Goal: Information Seeking & Learning: Find specific fact

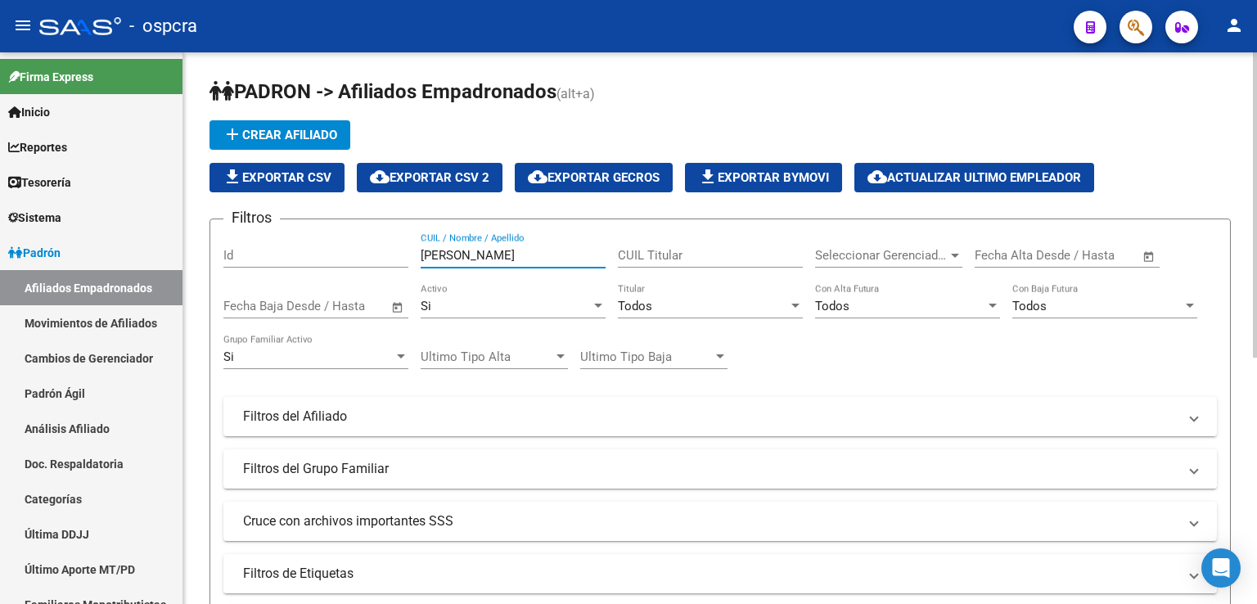
drag, startPoint x: 501, startPoint y: 256, endPoint x: 273, endPoint y: 252, distance: 227.6
click at [273, 252] on div "Filtros Id [PERSON_NAME] CUIL / Nombre / Apellido CUIL Titular Seleccionar Gere…" at bounding box center [720, 412] width 994 height 361
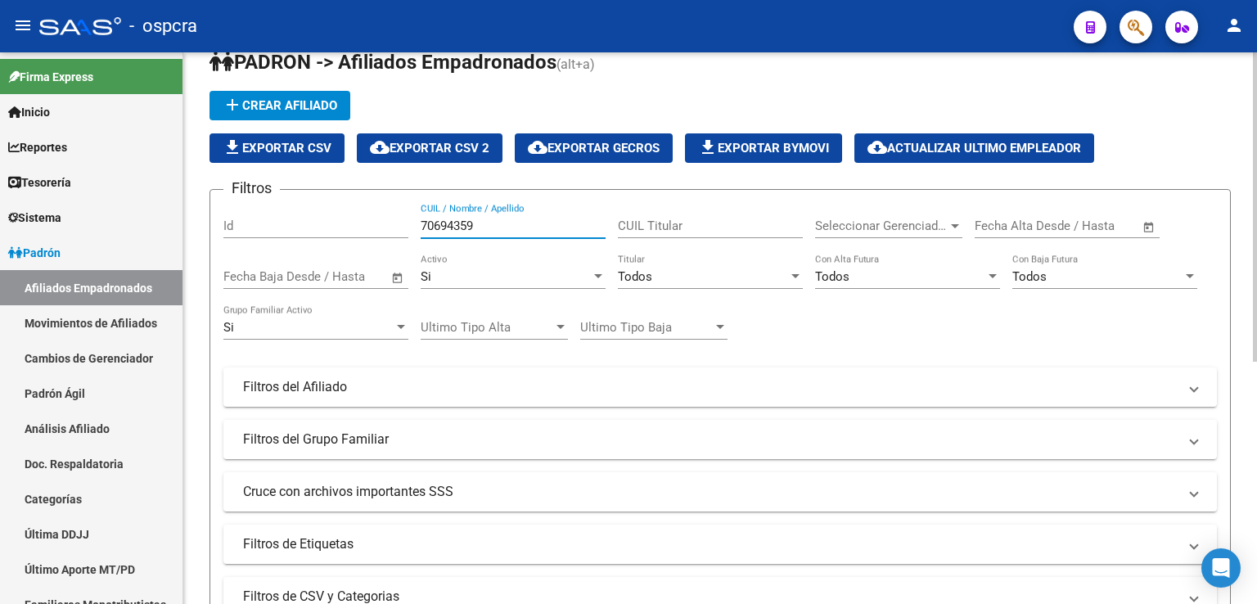
scroll to position [23, 0]
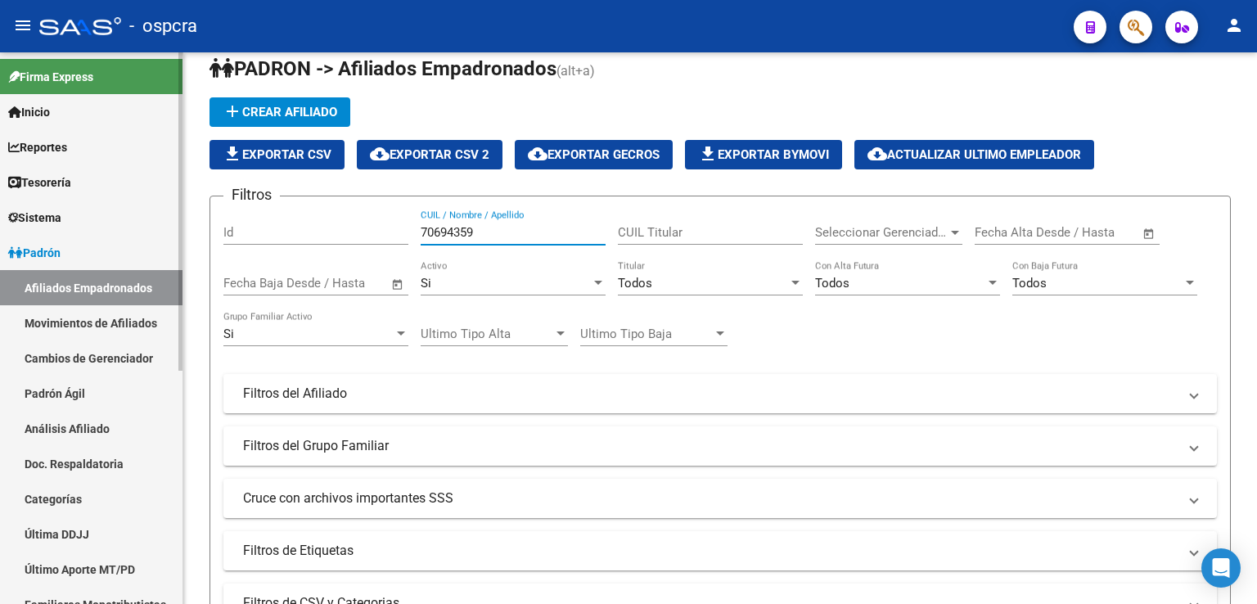
drag, startPoint x: 511, startPoint y: 230, endPoint x: 0, endPoint y: 234, distance: 510.8
click at [0, 234] on mat-sidenav-container "Firma Express Inicio Calendario SSS Instructivos Contacto OS Reportes Ingresos …" at bounding box center [628, 328] width 1257 height 552
type input "70694359"
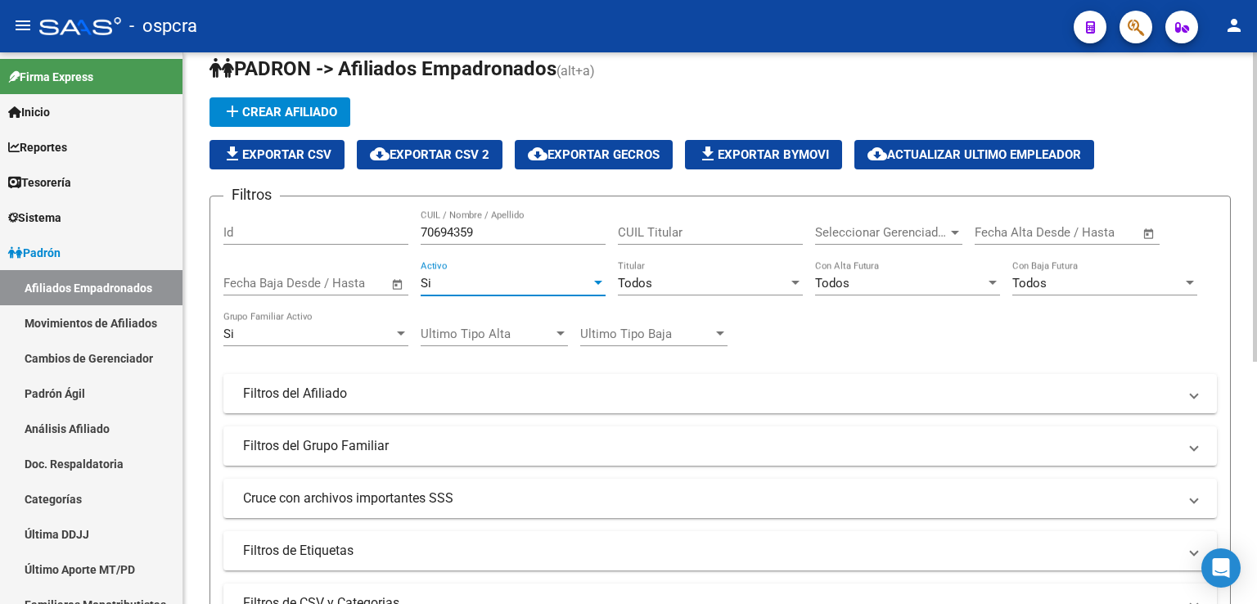
click at [595, 277] on div at bounding box center [598, 283] width 15 height 13
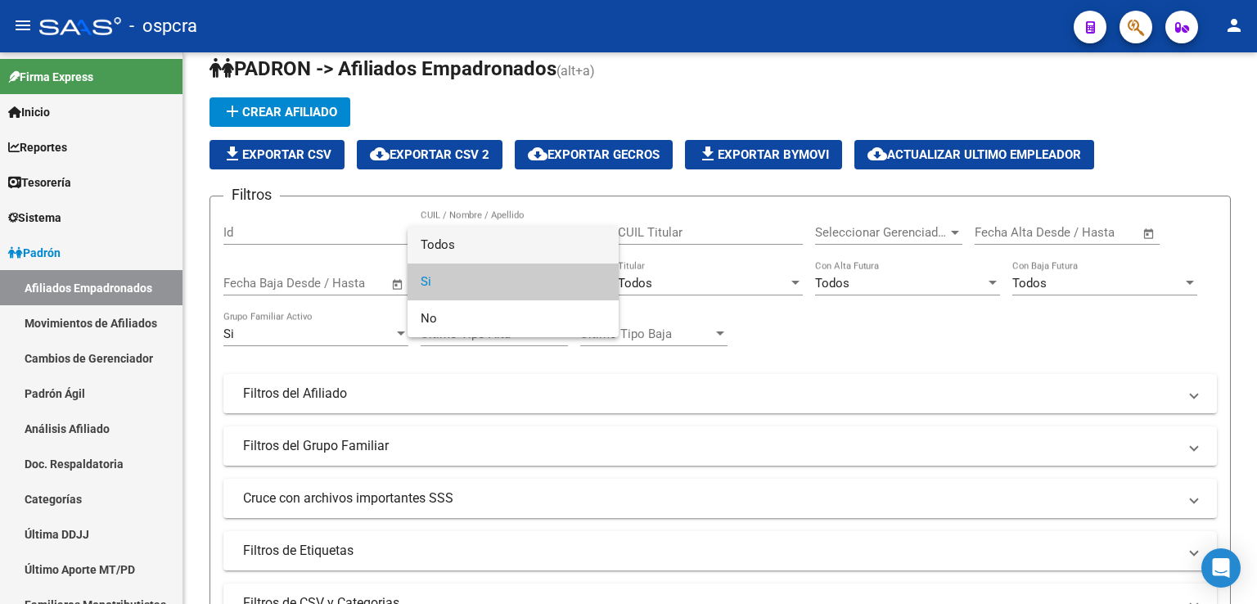
click at [422, 242] on span "Todos" at bounding box center [513, 245] width 185 height 37
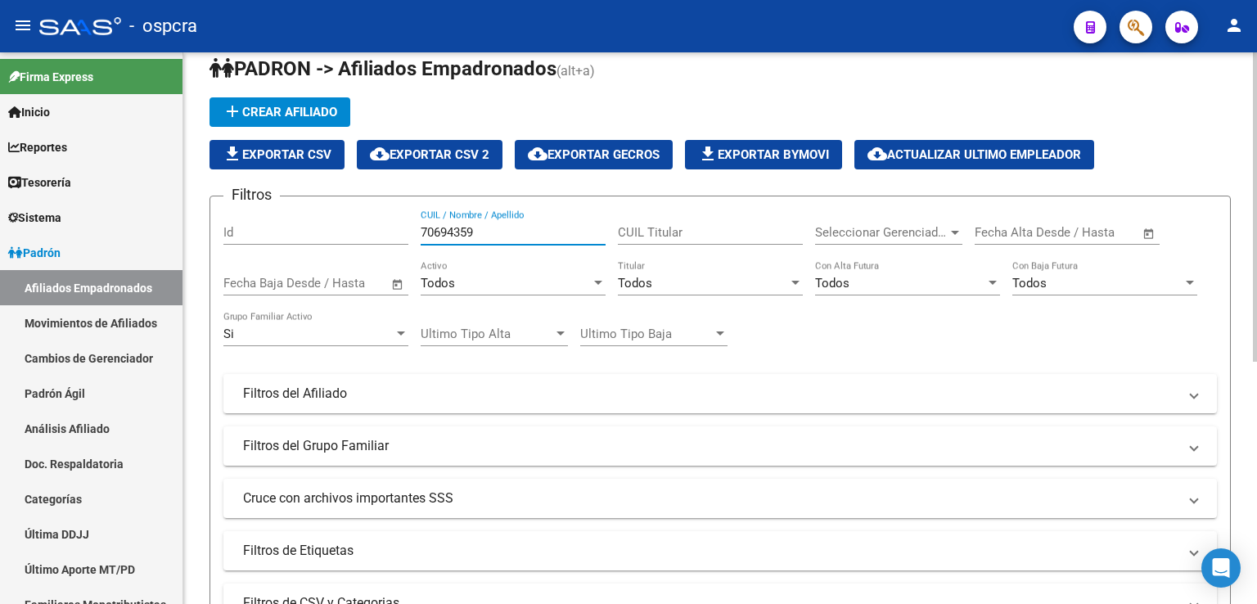
click at [487, 230] on input "70694359" at bounding box center [513, 232] width 185 height 15
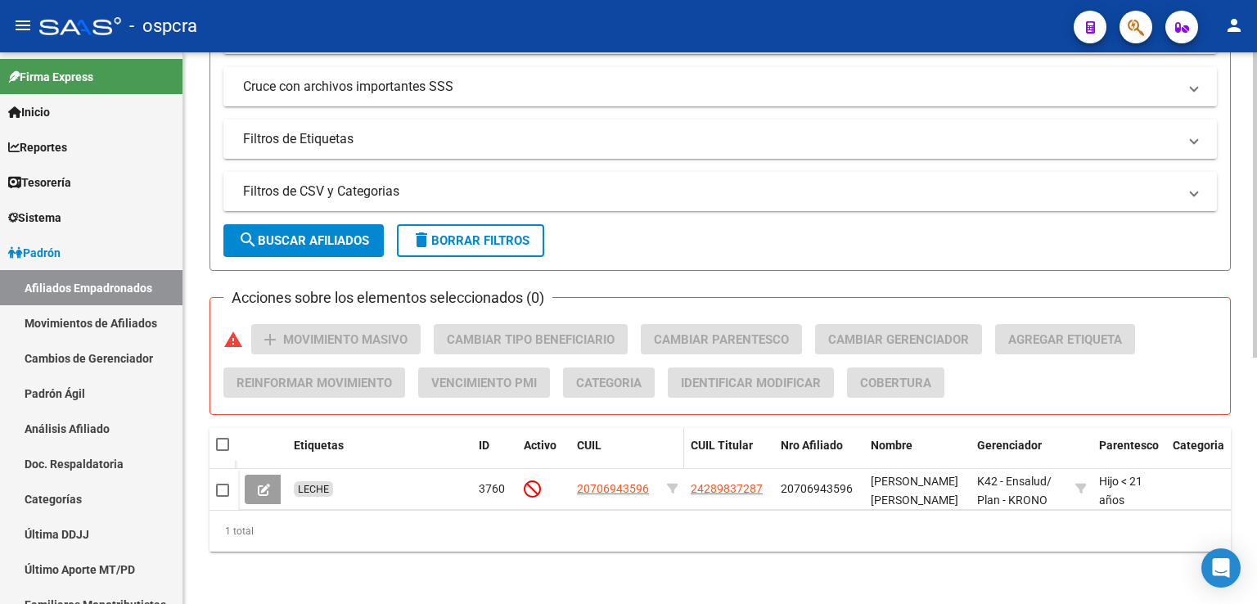
scroll to position [445, 0]
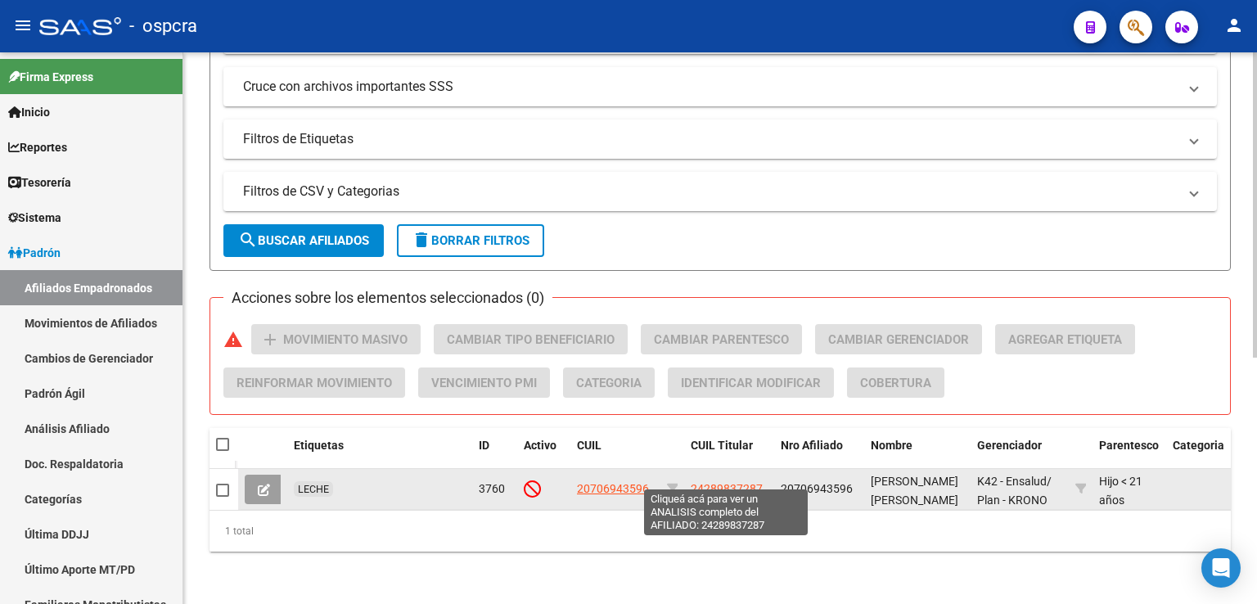
click at [721, 482] on span "24289837287" at bounding box center [727, 488] width 72 height 13
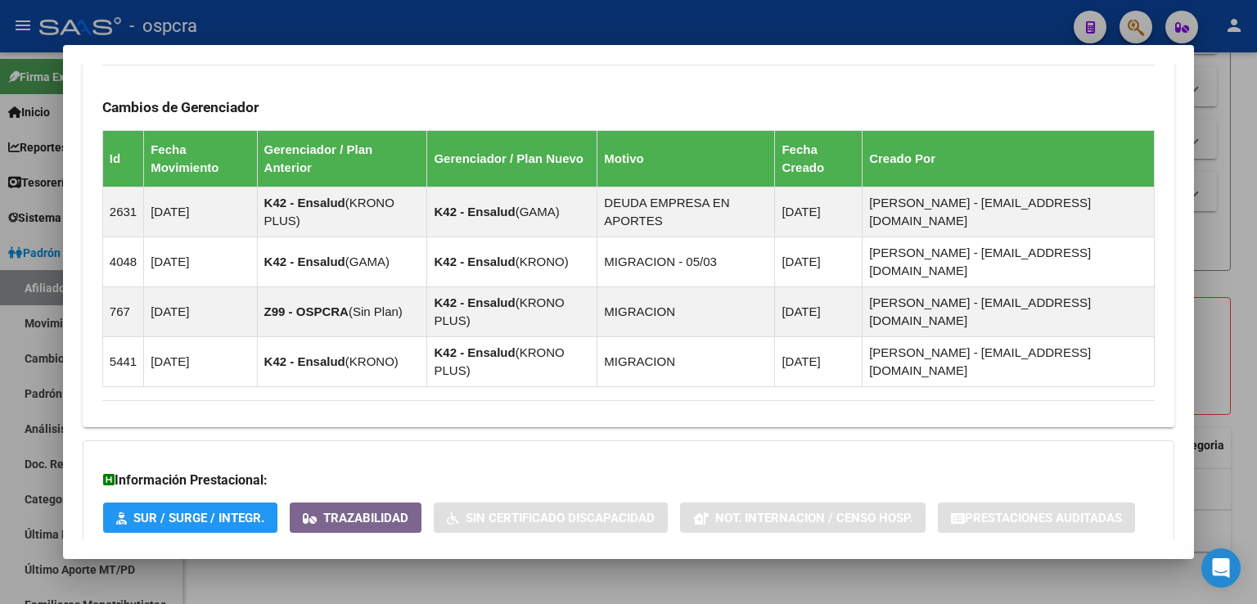
scroll to position [1114, 0]
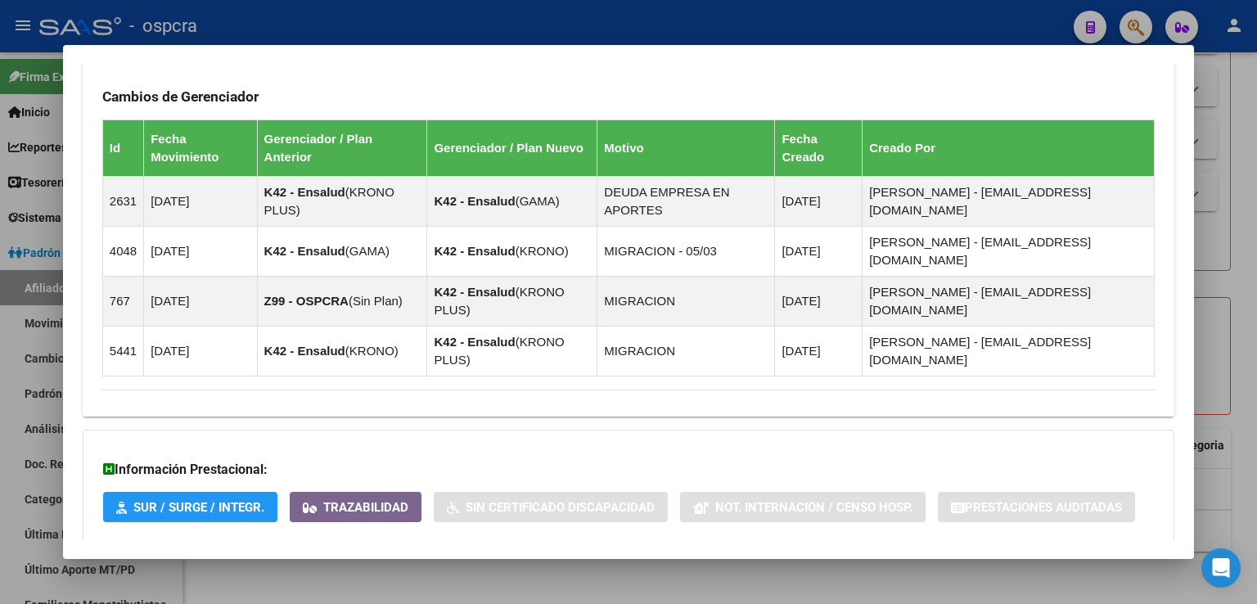
click at [417, 567] on span "Aportes y Contribuciones del Afiliado: 24289837287" at bounding box center [280, 575] width 307 height 16
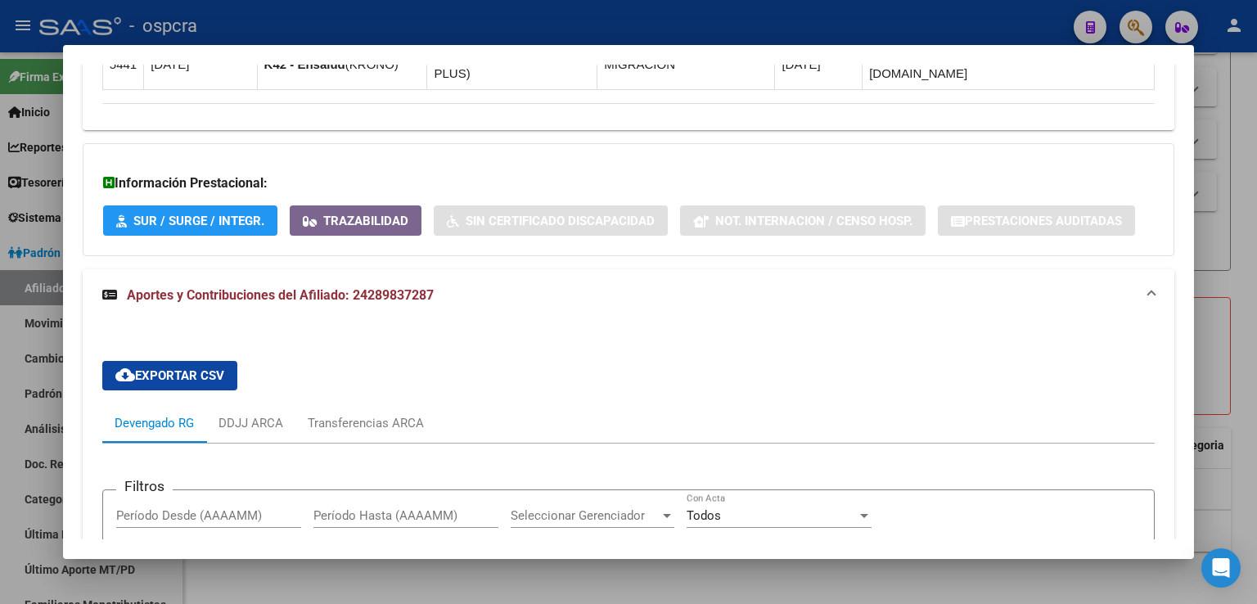
scroll to position [1523, 0]
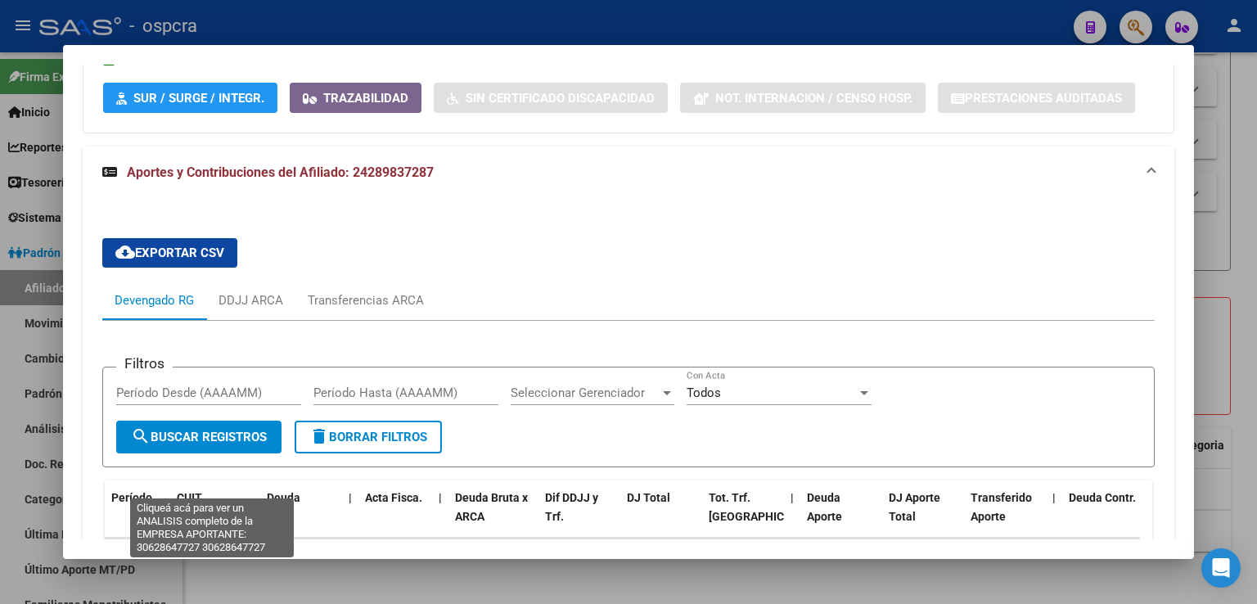
click at [203, 573] on span "30628647727" at bounding box center [213, 579] width 72 height 13
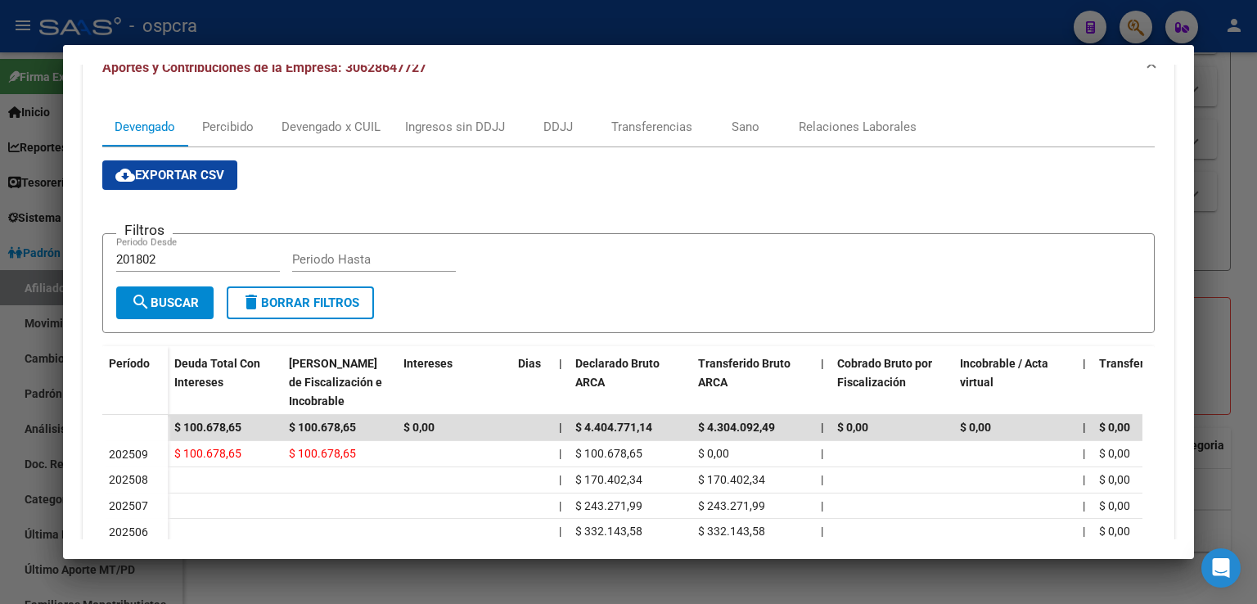
scroll to position [246, 0]
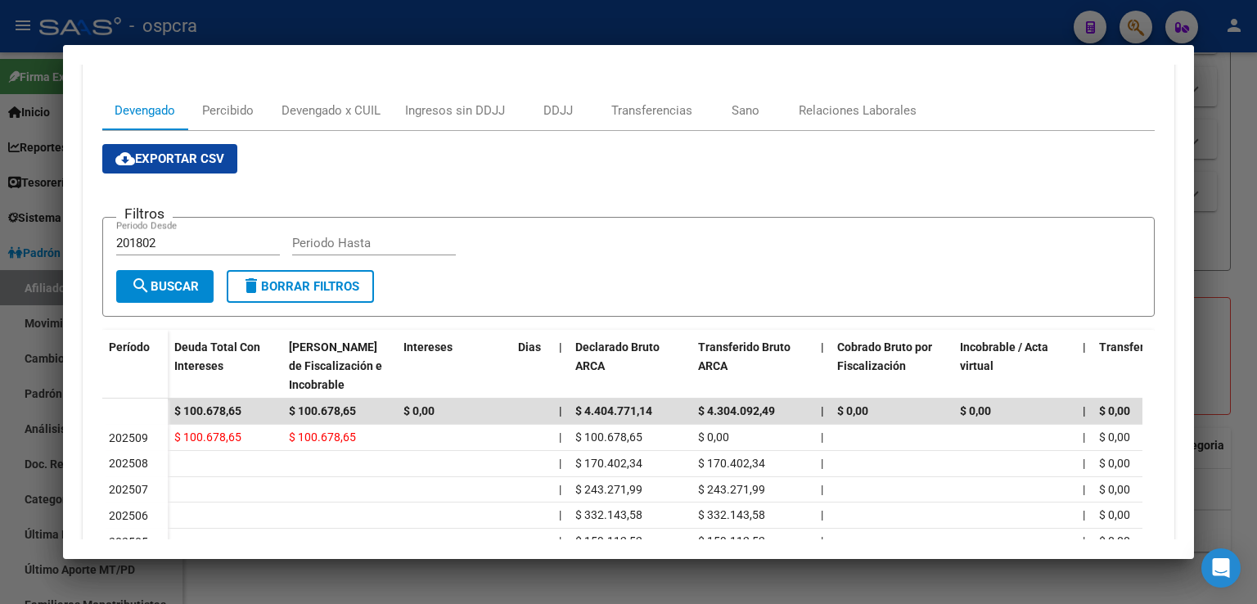
click at [1228, 223] on div at bounding box center [628, 302] width 1257 height 604
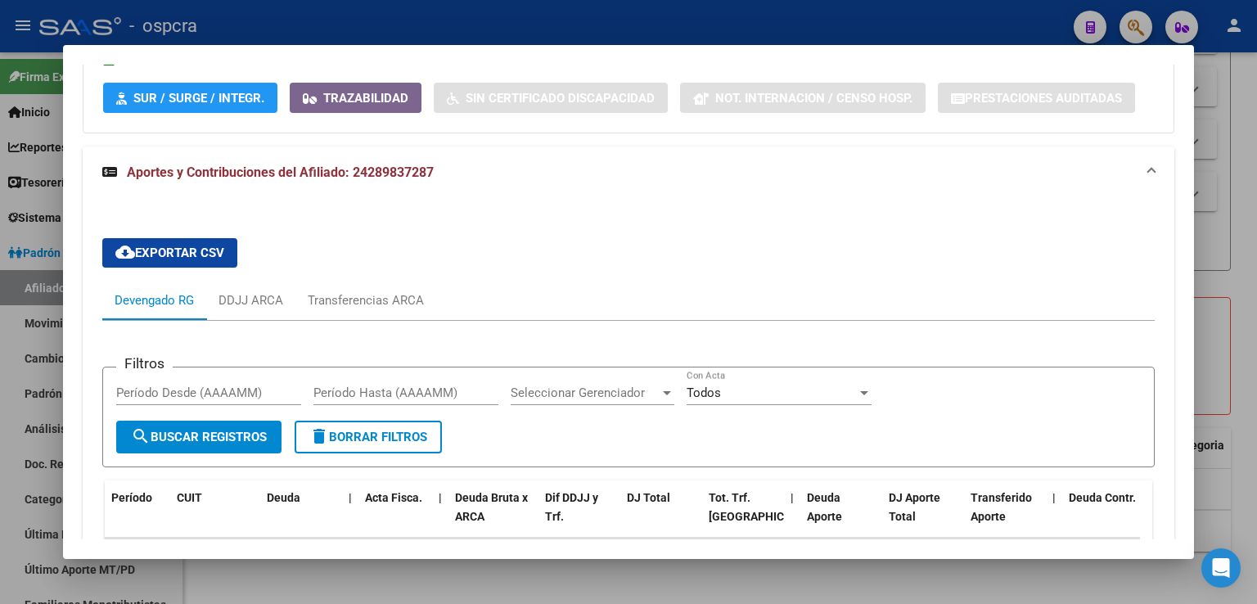
click at [1229, 227] on div at bounding box center [628, 302] width 1257 height 604
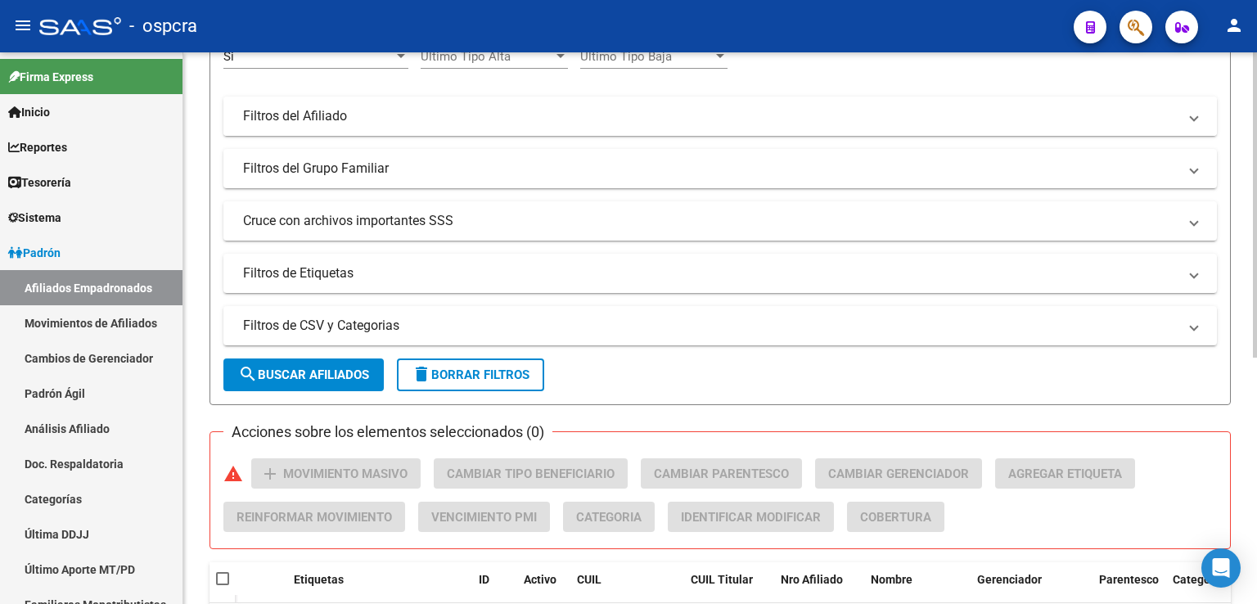
scroll to position [445, 0]
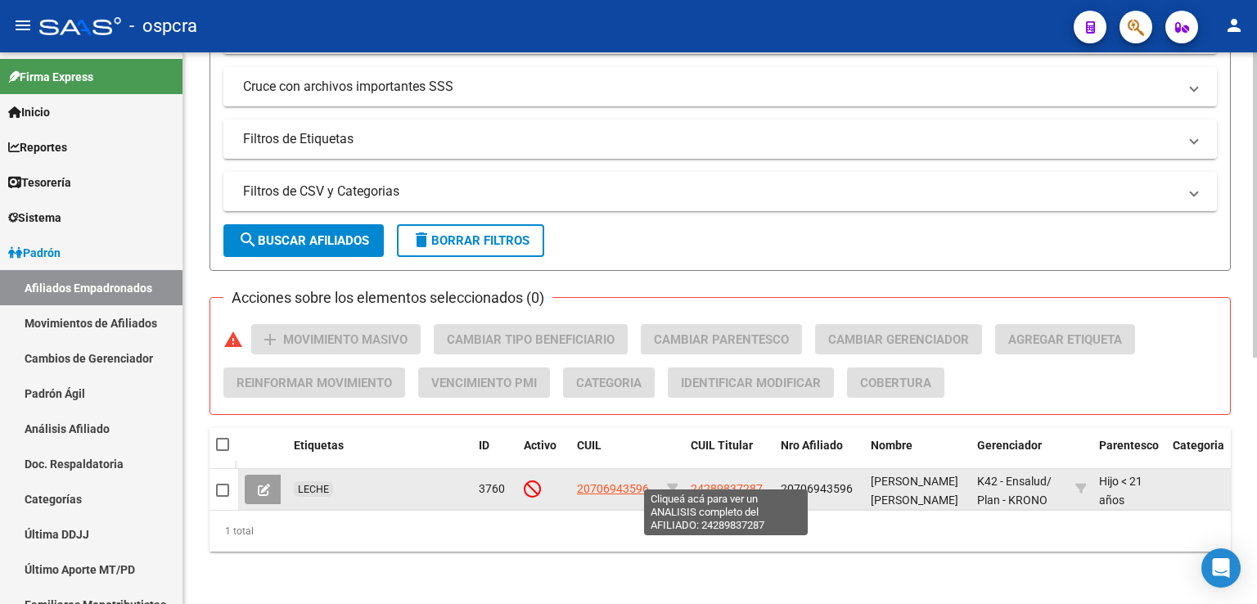
click at [739, 482] on span "24289837287" at bounding box center [727, 488] width 72 height 13
type textarea "24289837287"
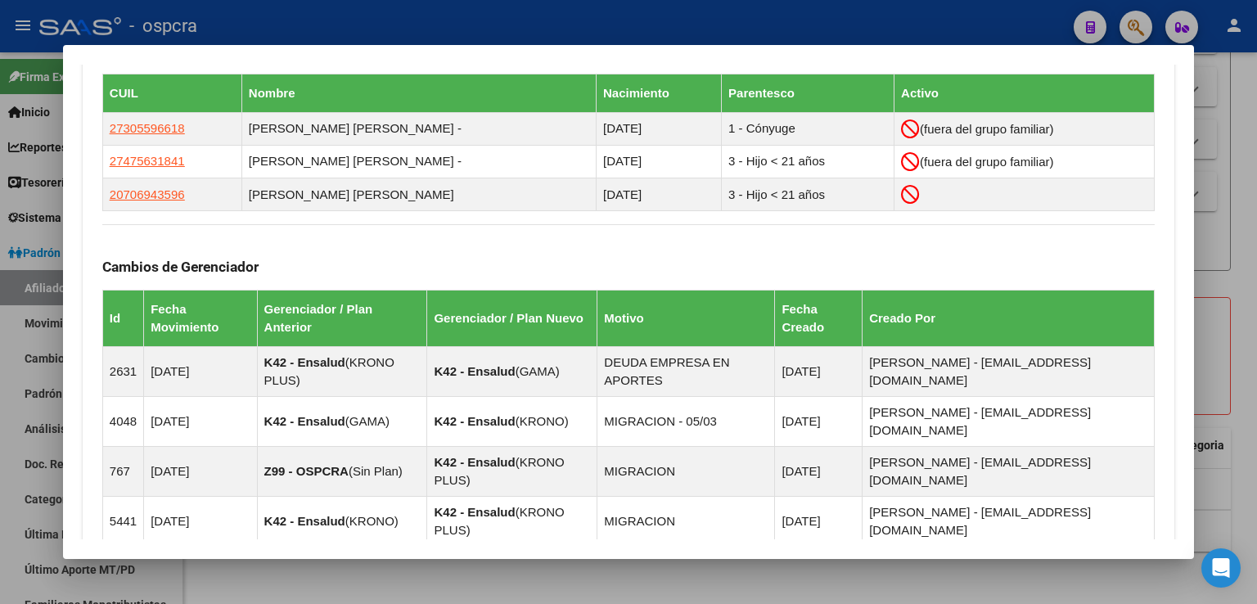
scroll to position [1097, 0]
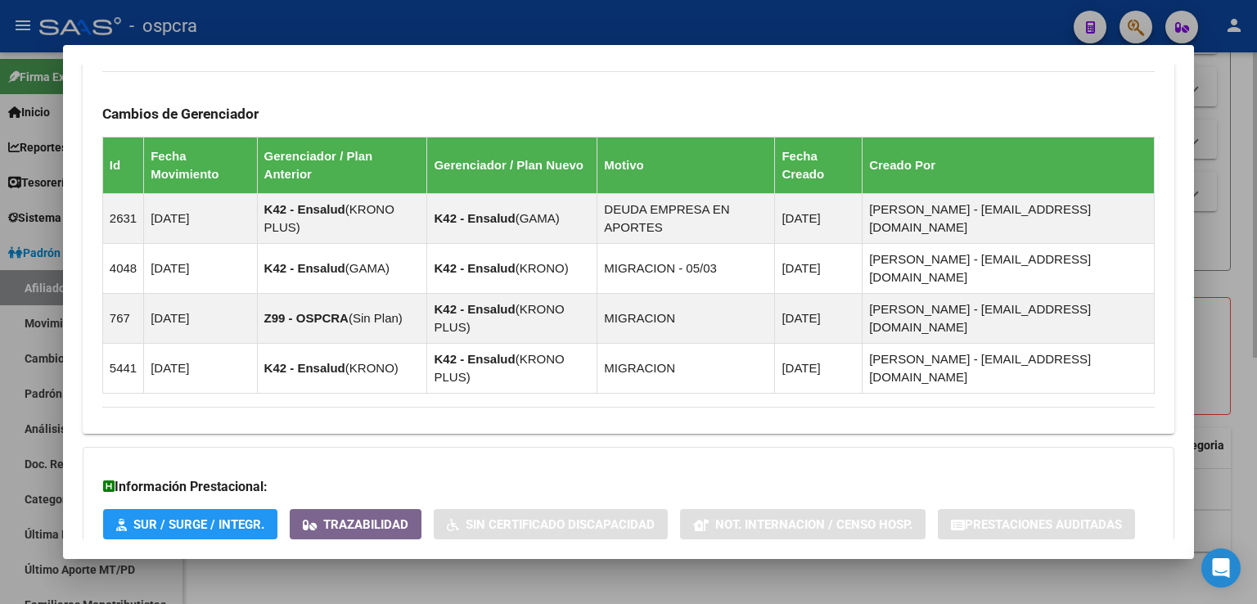
drag, startPoint x: 1239, startPoint y: 382, endPoint x: 1244, endPoint y: 418, distance: 36.5
click at [1238, 382] on div at bounding box center [628, 302] width 1257 height 604
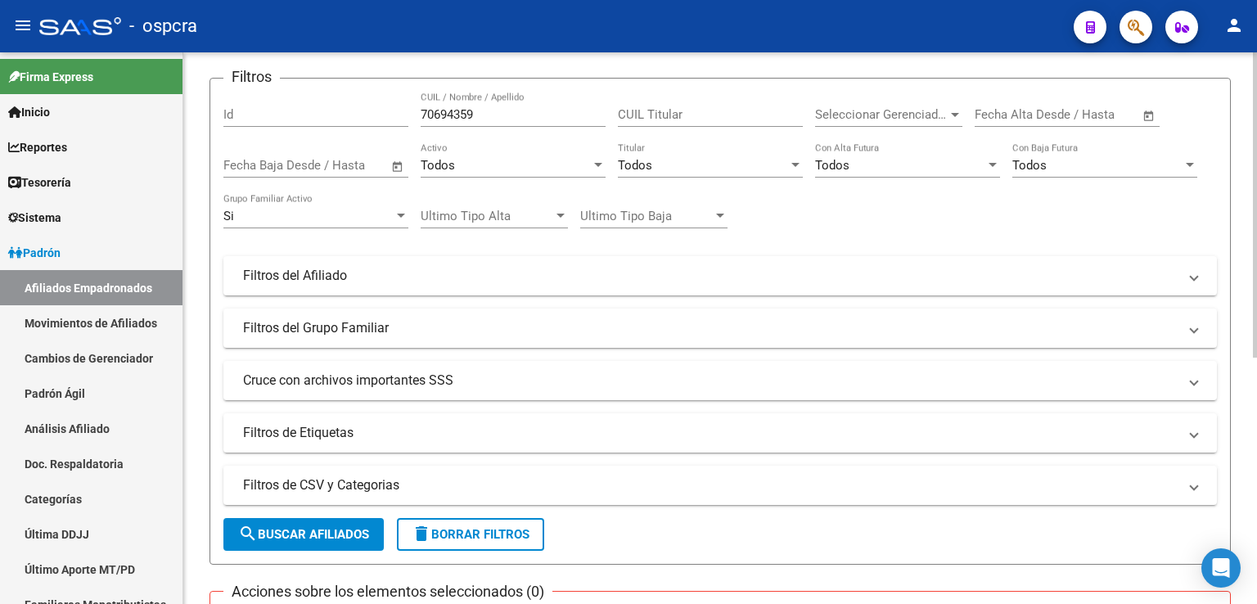
scroll to position [0, 0]
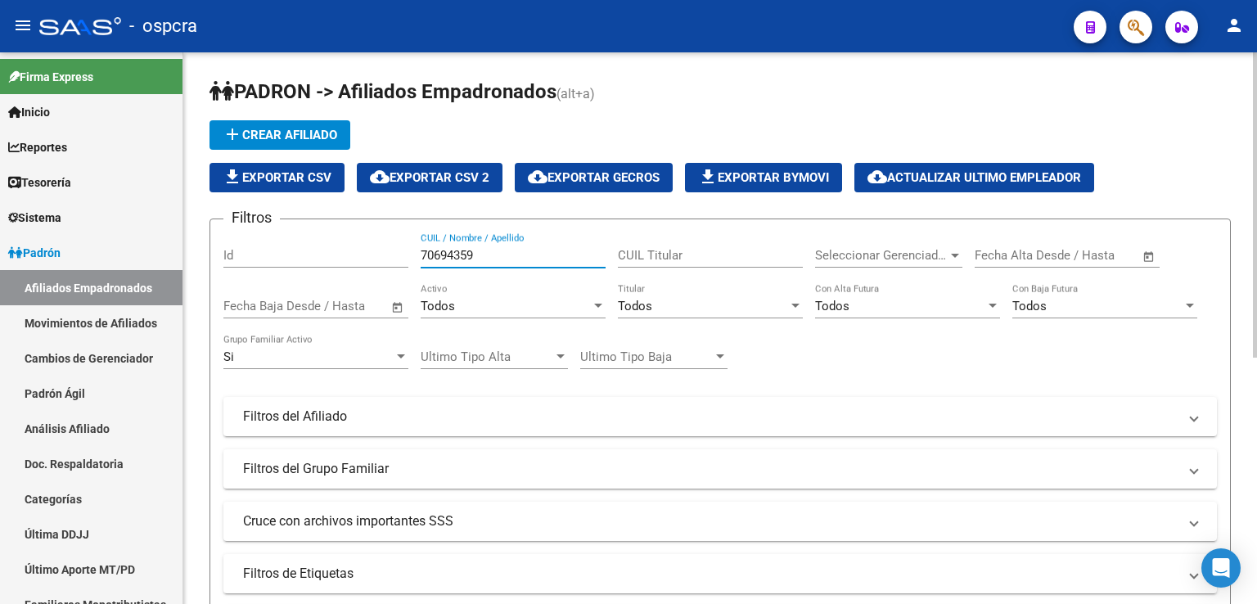
drag, startPoint x: 486, startPoint y: 259, endPoint x: 347, endPoint y: 234, distance: 141.3
click at [347, 234] on div "Filtros Id 70694359 CUIL / Nombre / Apellido CUIL Titular Seleccionar Gerenciad…" at bounding box center [720, 412] width 994 height 361
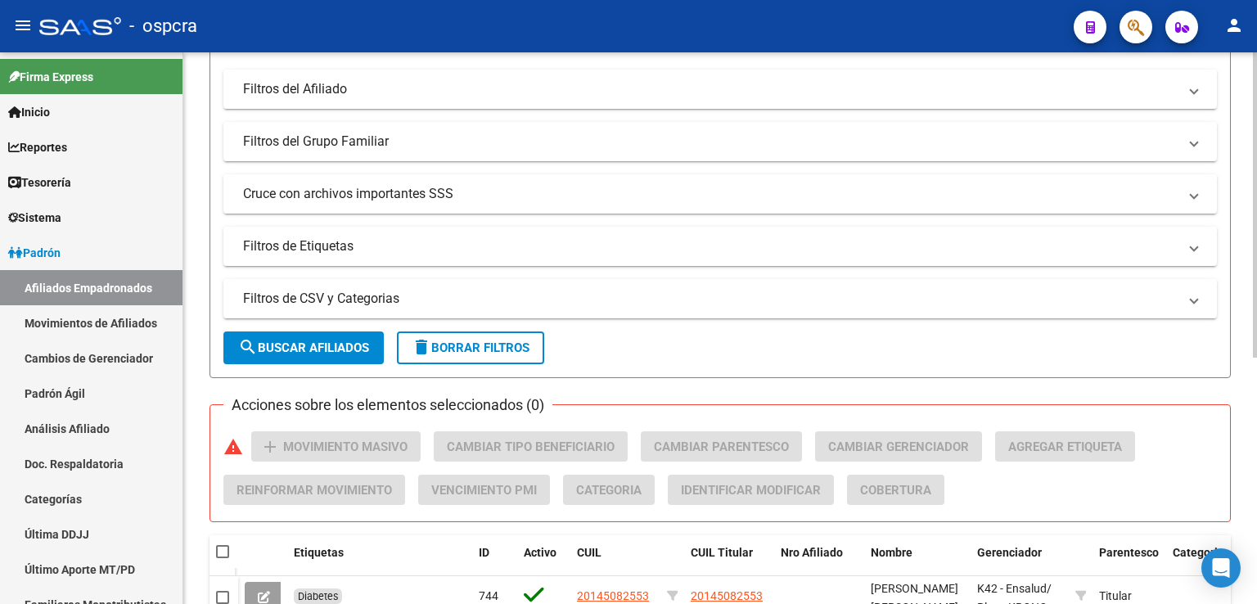
scroll to position [445, 0]
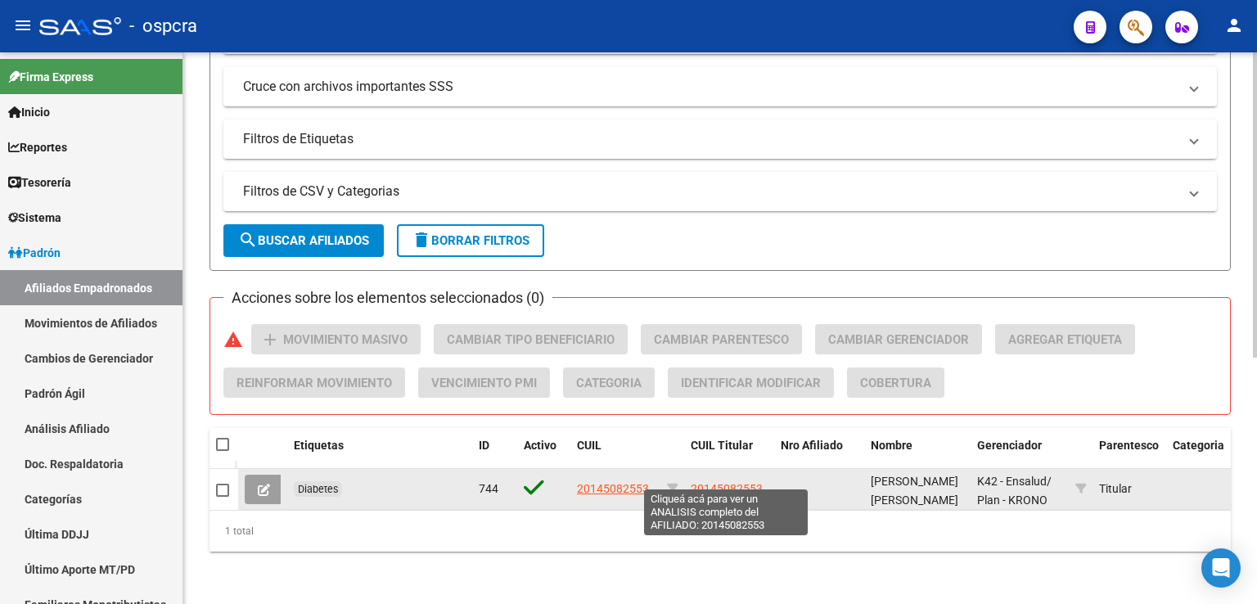
type input "SAPPIA"
click at [738, 482] on span "20145082553" at bounding box center [727, 488] width 72 height 13
type textarea "20145082553"
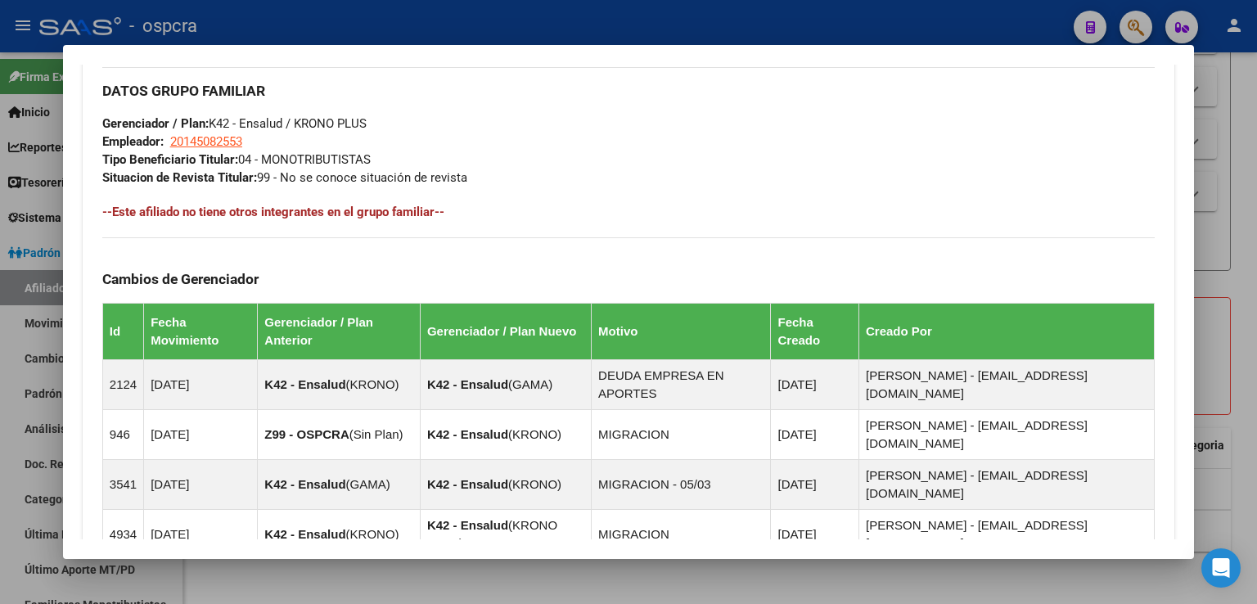
scroll to position [948, 0]
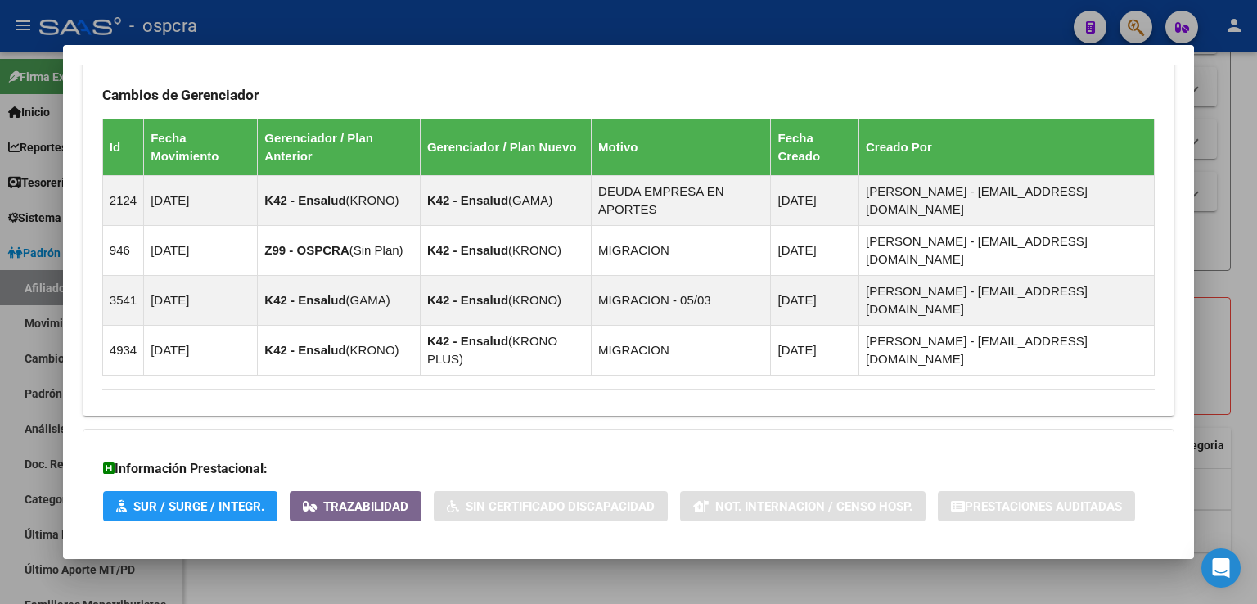
click at [357, 566] on span "Aportes y Contribuciones del Afiliado: 20145082553" at bounding box center [280, 574] width 307 height 16
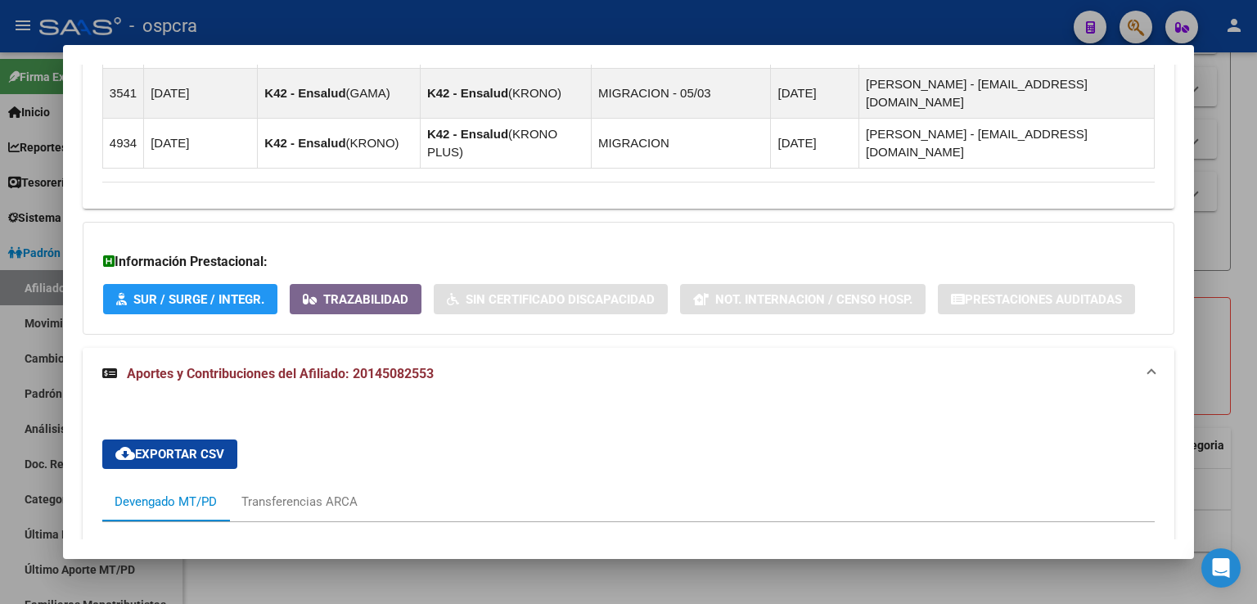
scroll to position [1369, 0]
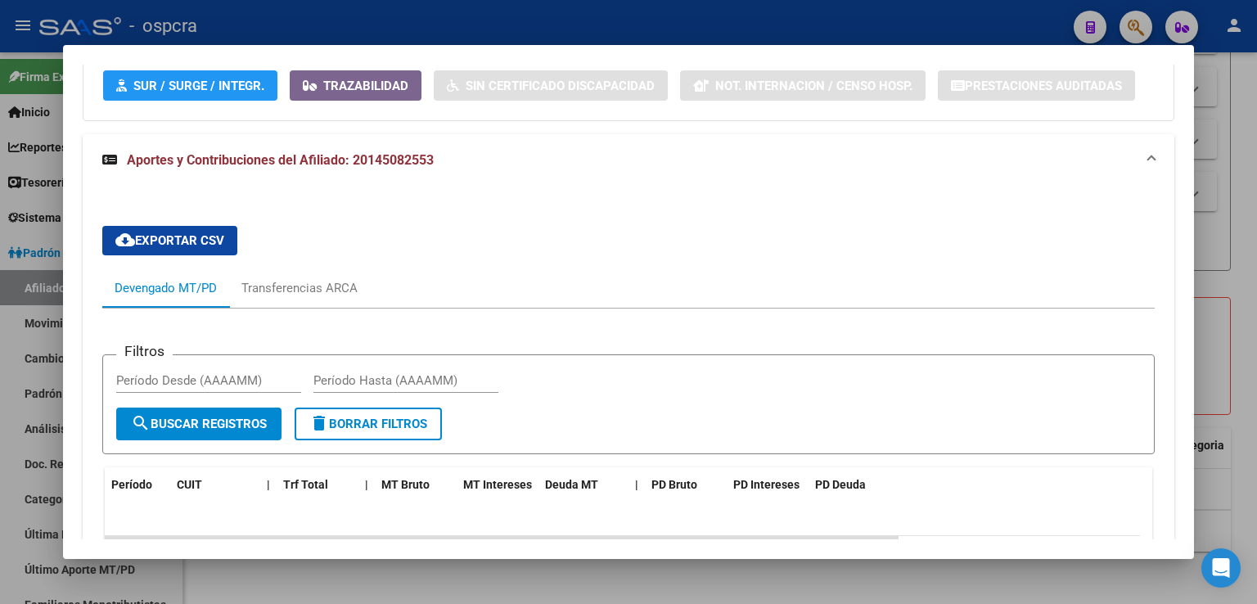
click at [1210, 318] on div at bounding box center [628, 302] width 1257 height 604
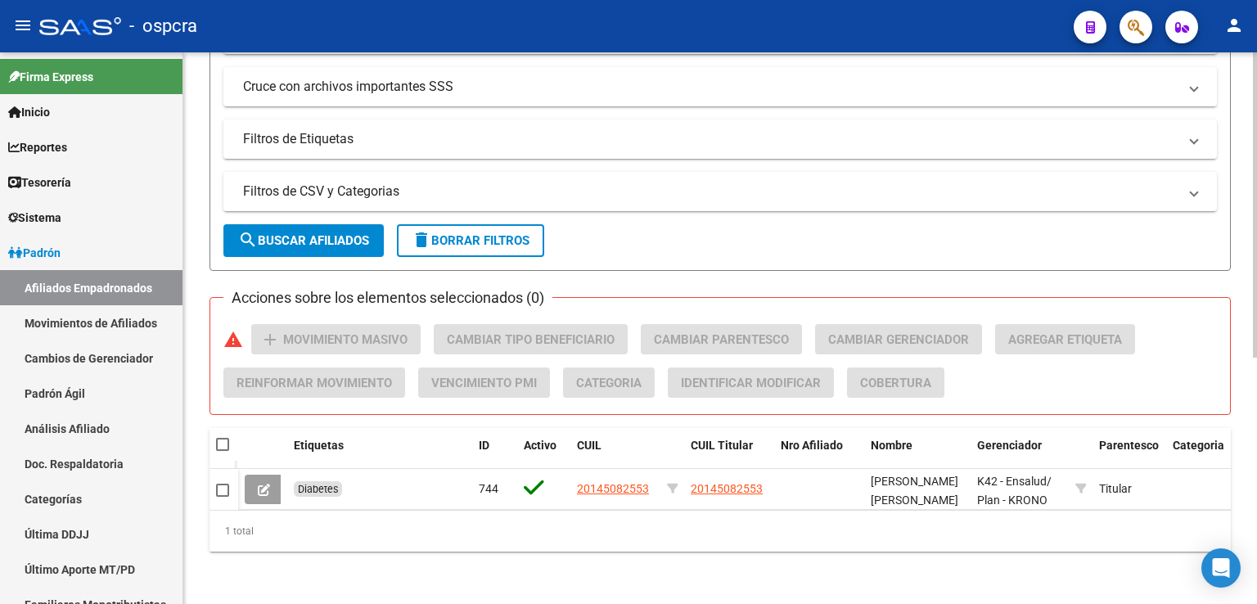
scroll to position [0, 0]
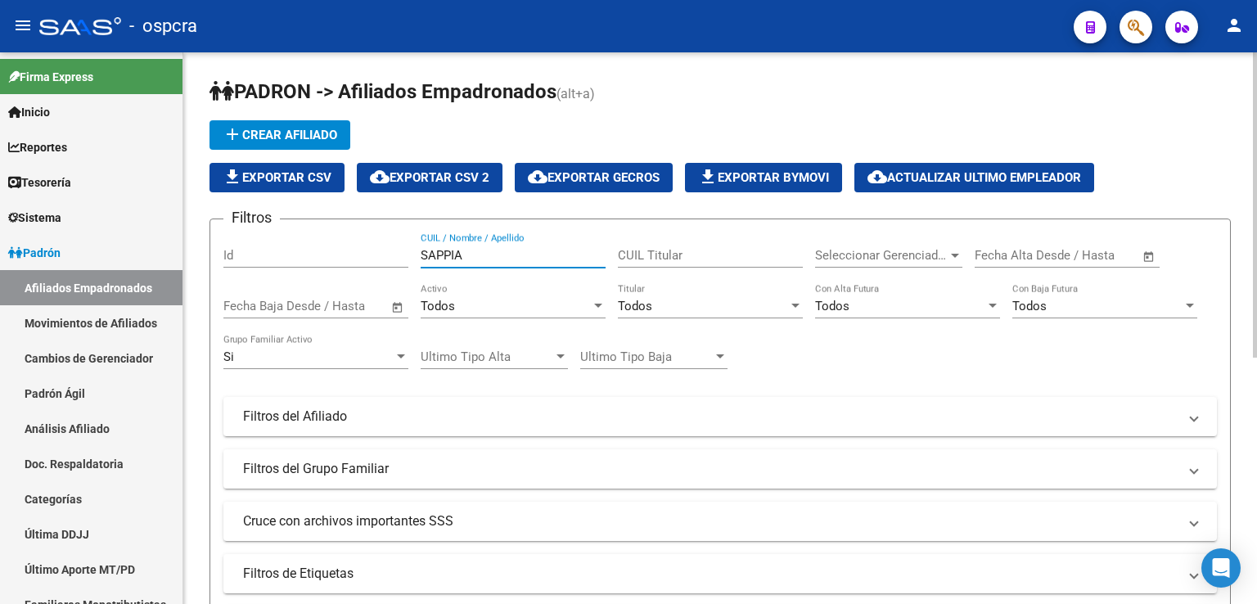
drag, startPoint x: 463, startPoint y: 255, endPoint x: 210, endPoint y: 247, distance: 253.1
click at [210, 247] on form "Filtros Id SAPPIA CUIL / Nombre / Apellido CUIL Titular Seleccionar Gerenciador…" at bounding box center [721, 462] width 1022 height 487
click at [499, 273] on div "SAPPIA CUIL / Nombre / Apellido" at bounding box center [513, 257] width 185 height 51
drag, startPoint x: 498, startPoint y: 266, endPoint x: 375, endPoint y: 236, distance: 126.5
click at [375, 236] on div "Filtros Id SAPPIA CUIL / Nombre / Apellido CUIL Titular Seleccionar Gerenciador…" at bounding box center [720, 412] width 994 height 361
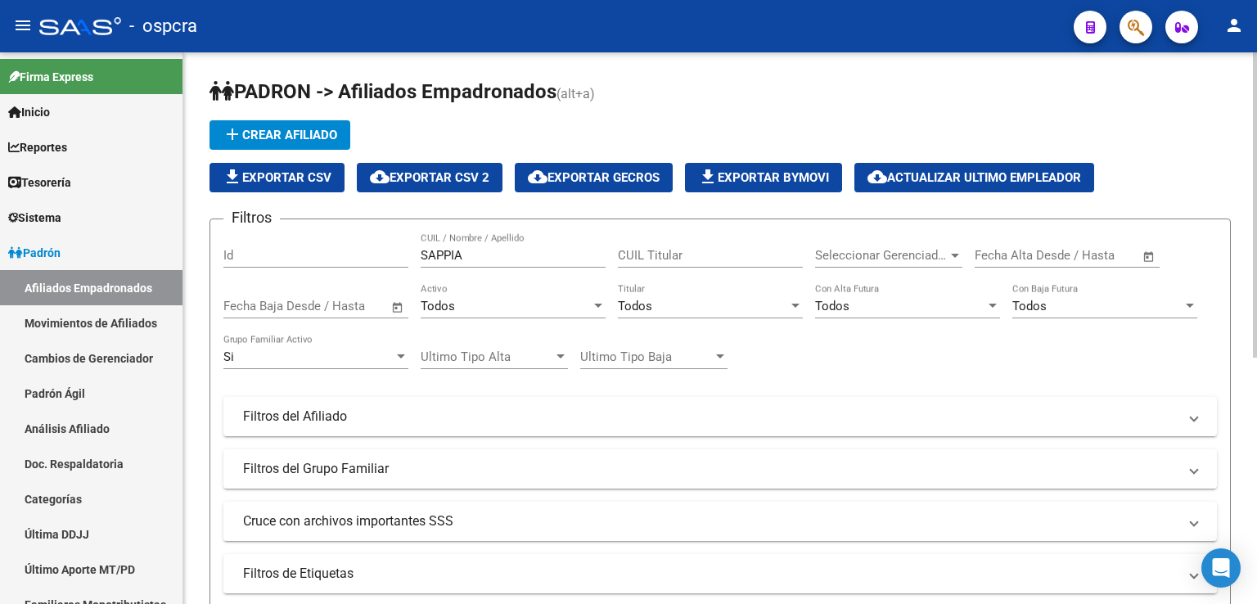
click at [481, 256] on input "SAPPIA" at bounding box center [513, 255] width 185 height 15
drag, startPoint x: 481, startPoint y: 256, endPoint x: 285, endPoint y: 240, distance: 196.3
click at [285, 240] on div "Filtros Id SAPPIA CUIL / Nombre / Apellido CUIL Titular Seleccionar Gerenciador…" at bounding box center [720, 412] width 994 height 361
drag, startPoint x: 485, startPoint y: 253, endPoint x: 371, endPoint y: 254, distance: 113.8
click at [371, 254] on div "Filtros Id [PERSON_NAME] CUIL / Nombre / Apellido CUIL Titular Seleccionar Gere…" at bounding box center [720, 412] width 994 height 361
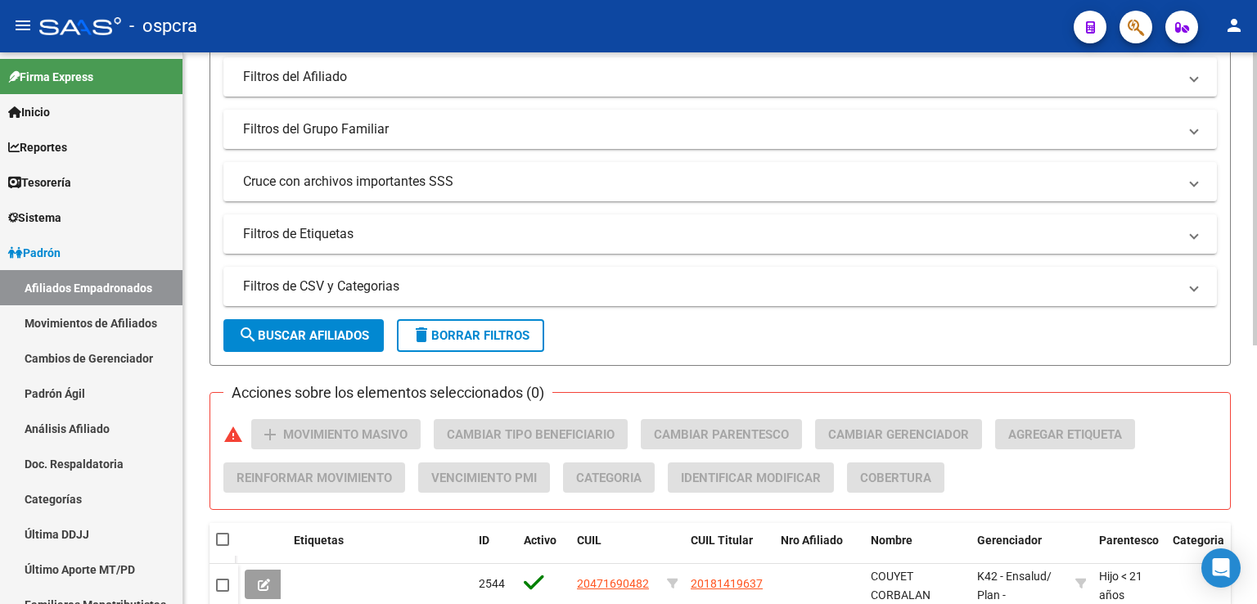
scroll to position [486, 0]
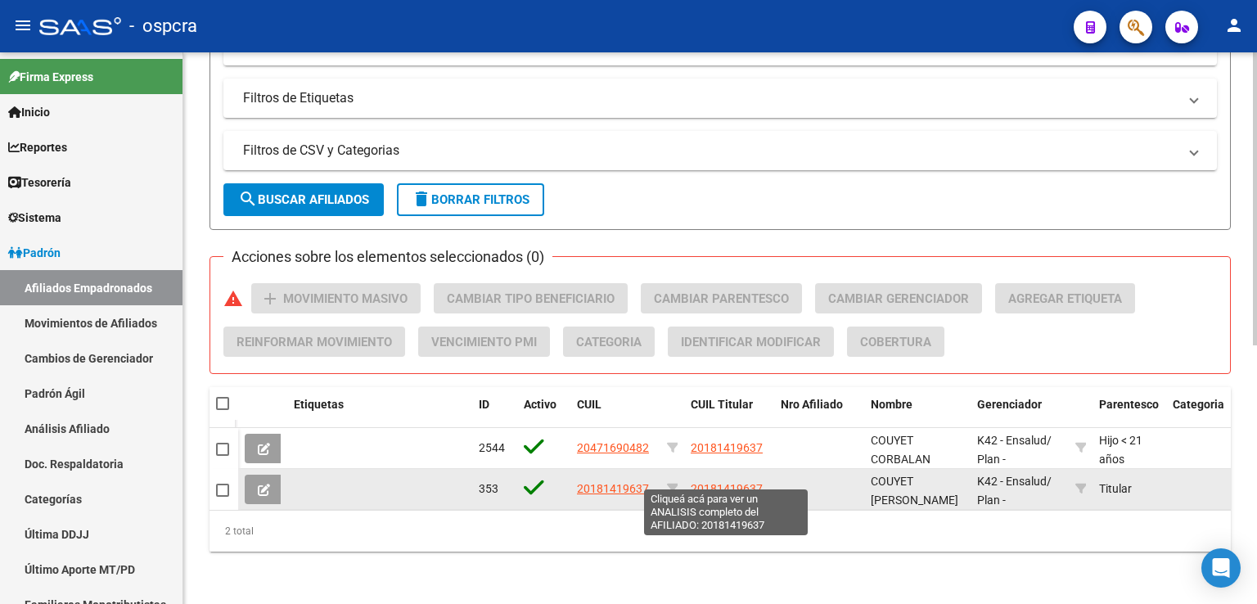
type input "COUYET"
click at [730, 482] on span "20181419637" at bounding box center [727, 488] width 72 height 13
type textarea "20181419637"
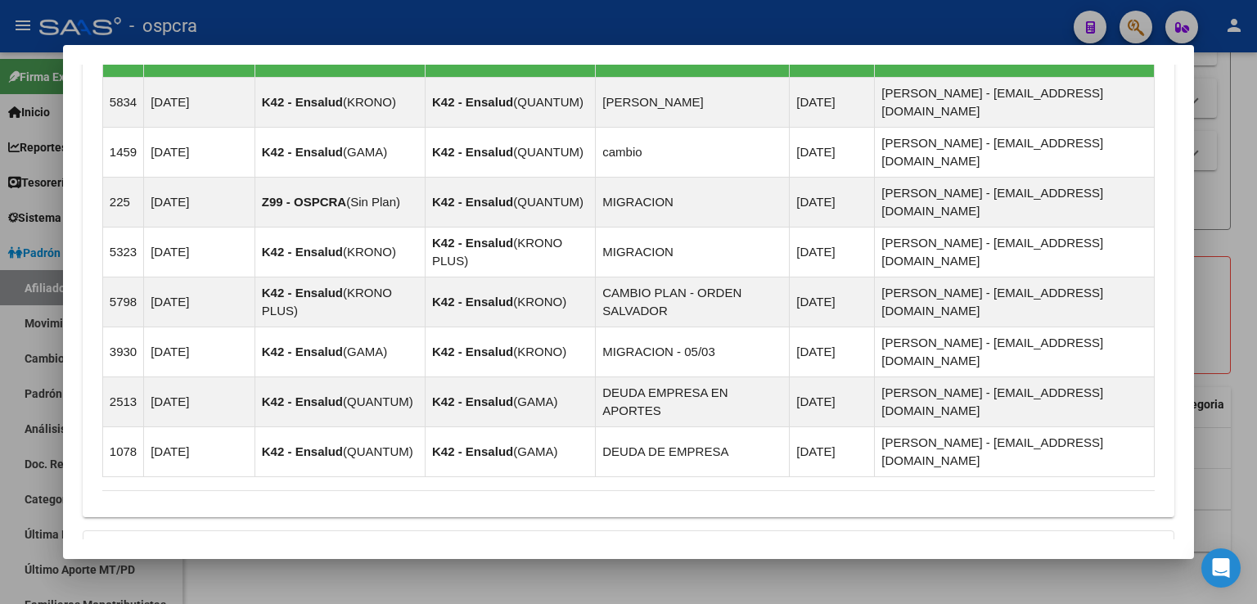
scroll to position [1188, 0]
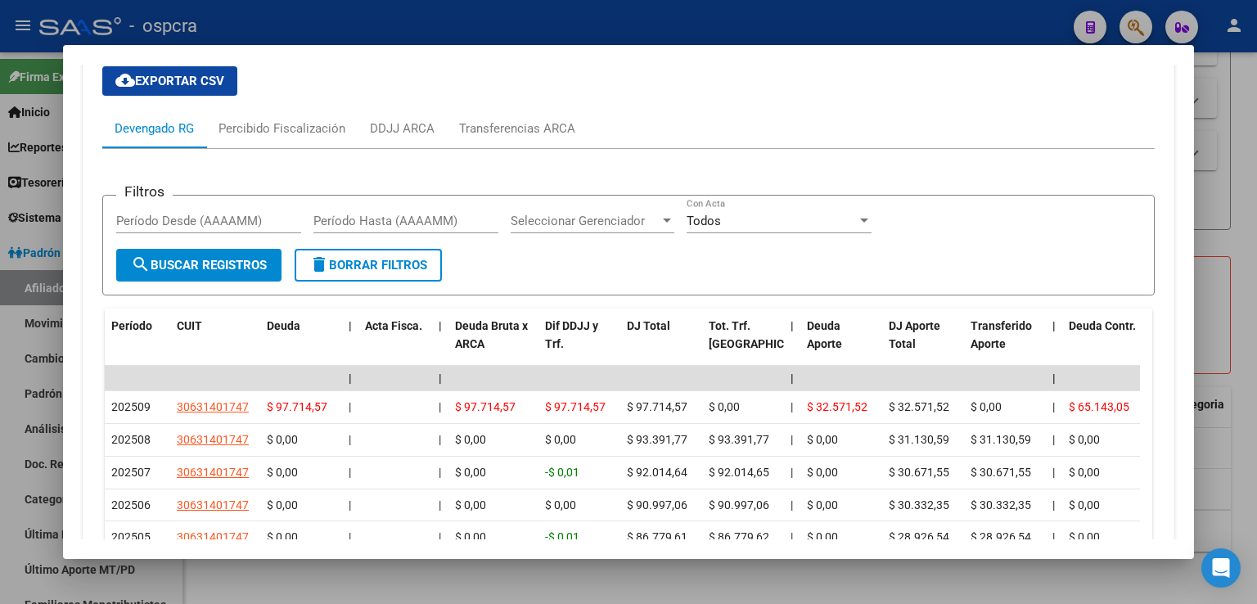
scroll to position [1843, 0]
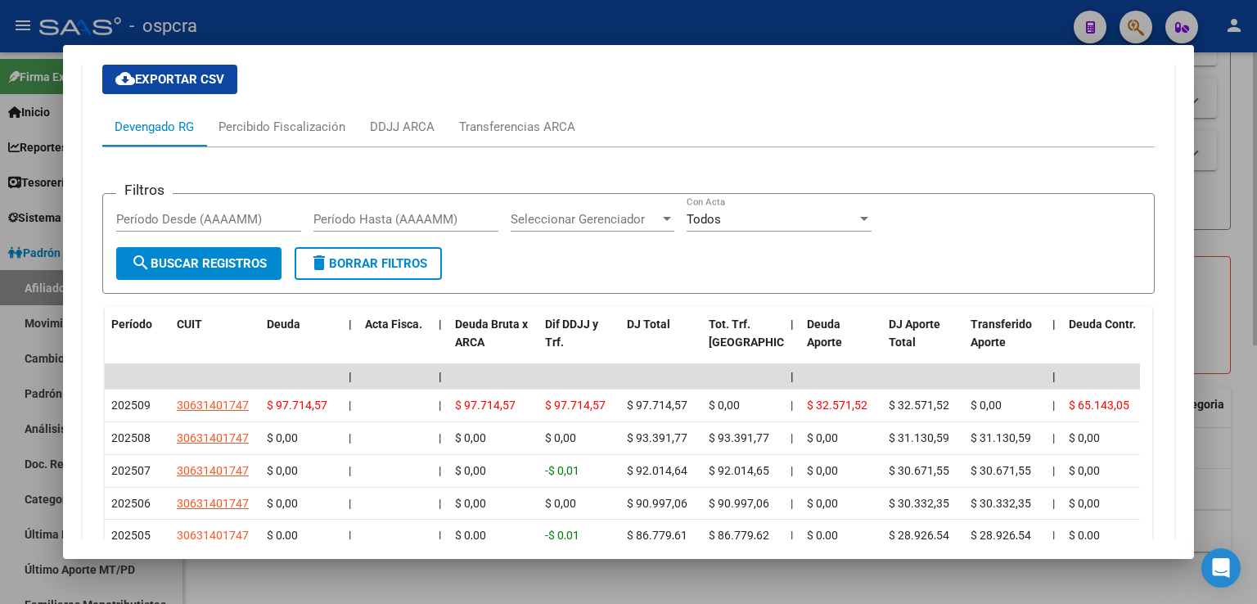
click at [1238, 230] on div at bounding box center [628, 302] width 1257 height 604
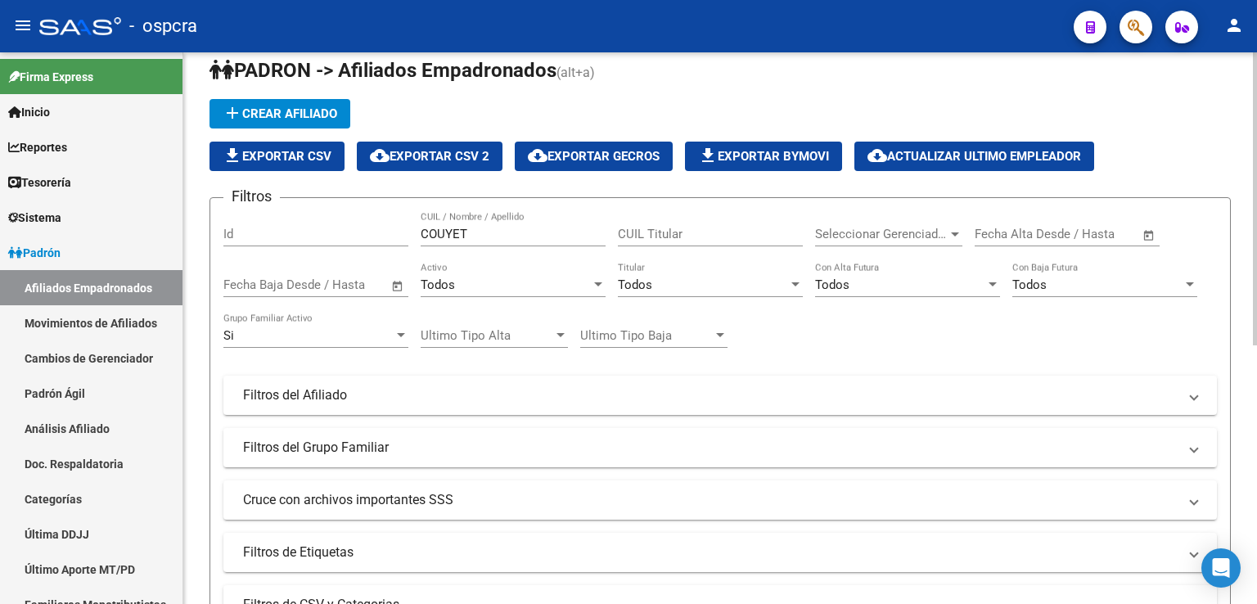
scroll to position [0, 0]
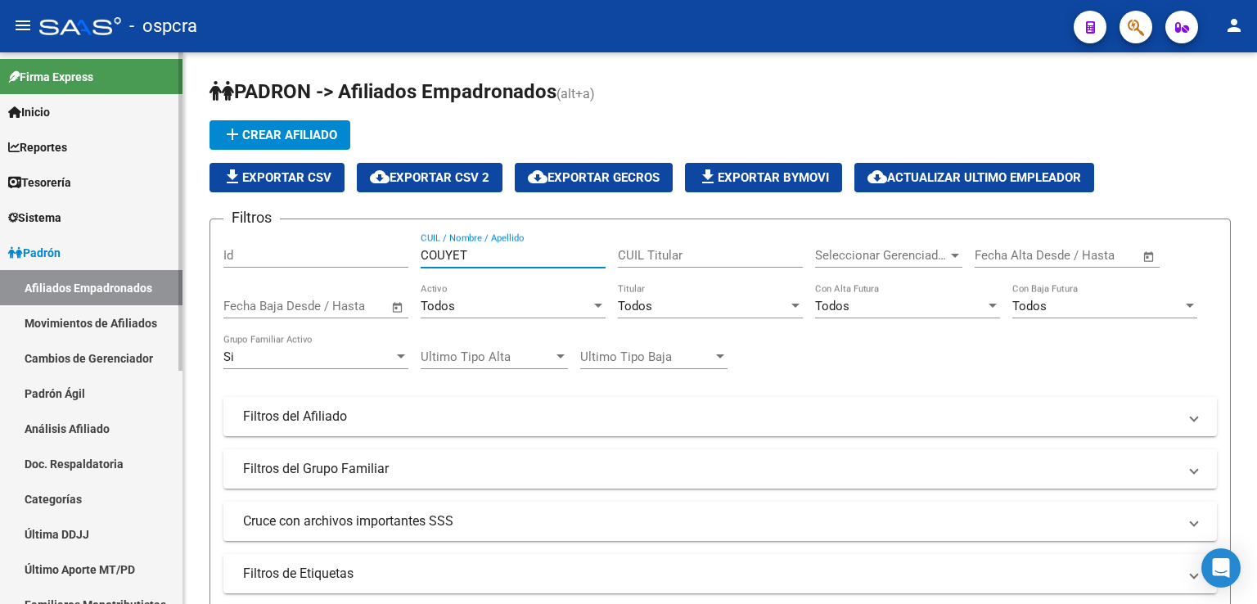
drag, startPoint x: 478, startPoint y: 253, endPoint x: 26, endPoint y: 250, distance: 451.9
click at [32, 250] on mat-sidenav-container "Firma Express Inicio Calendario SSS Instructivos Contacto OS Reportes Ingresos …" at bounding box center [628, 328] width 1257 height 552
type input "[PERSON_NAME]"
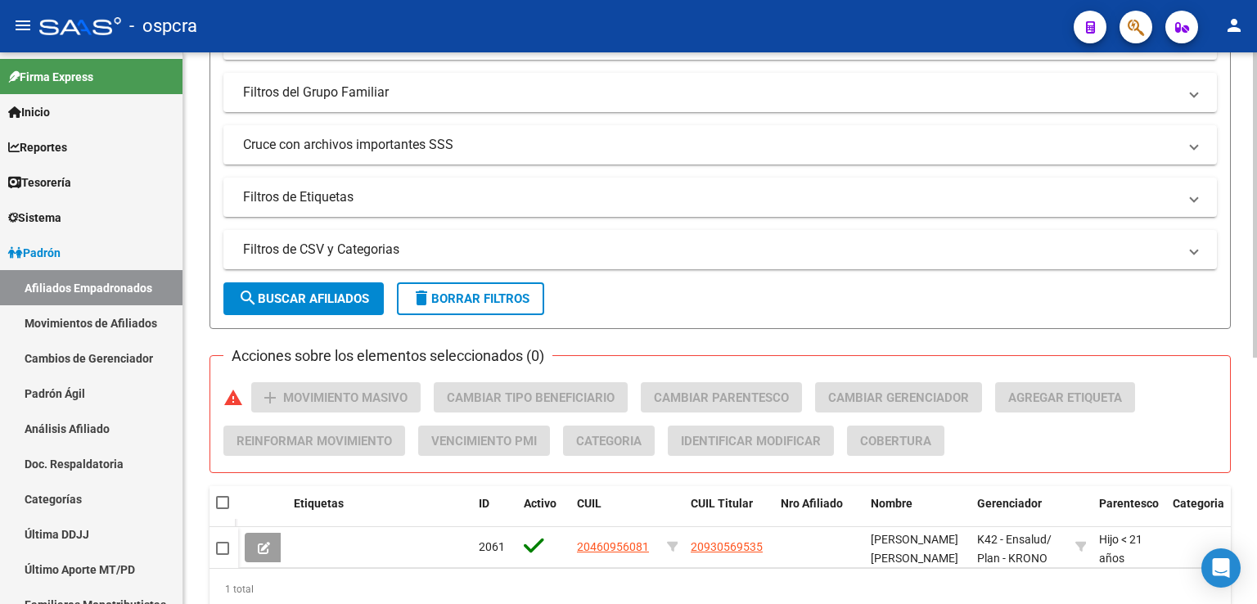
scroll to position [363, 0]
